Goal: Task Accomplishment & Management: Complete application form

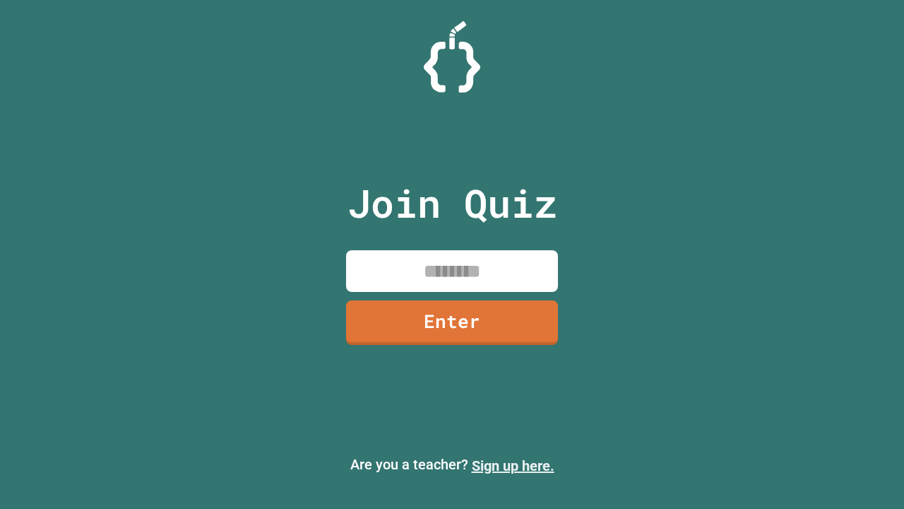
click at [513, 465] on link "Sign up here." at bounding box center [513, 465] width 83 height 17
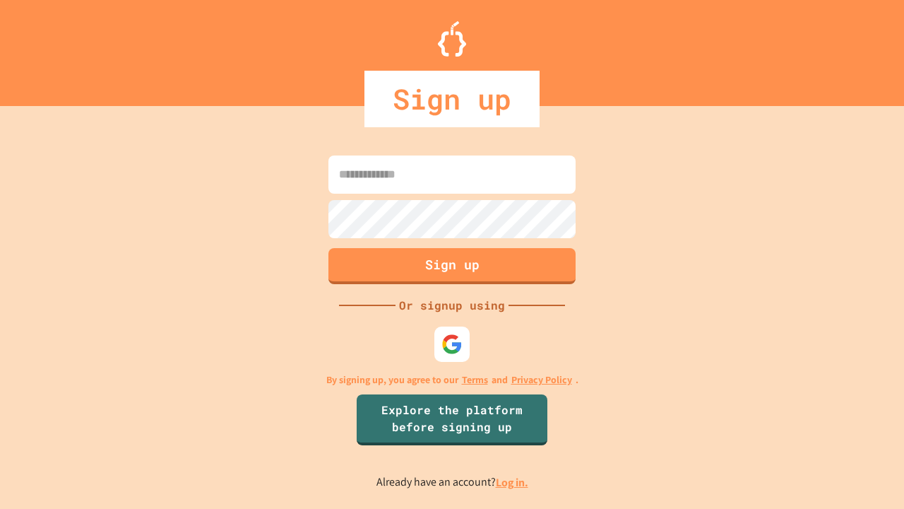
click at [513, 482] on link "Log in." at bounding box center [512, 482] width 32 height 15
